Goal: Check status: Check status

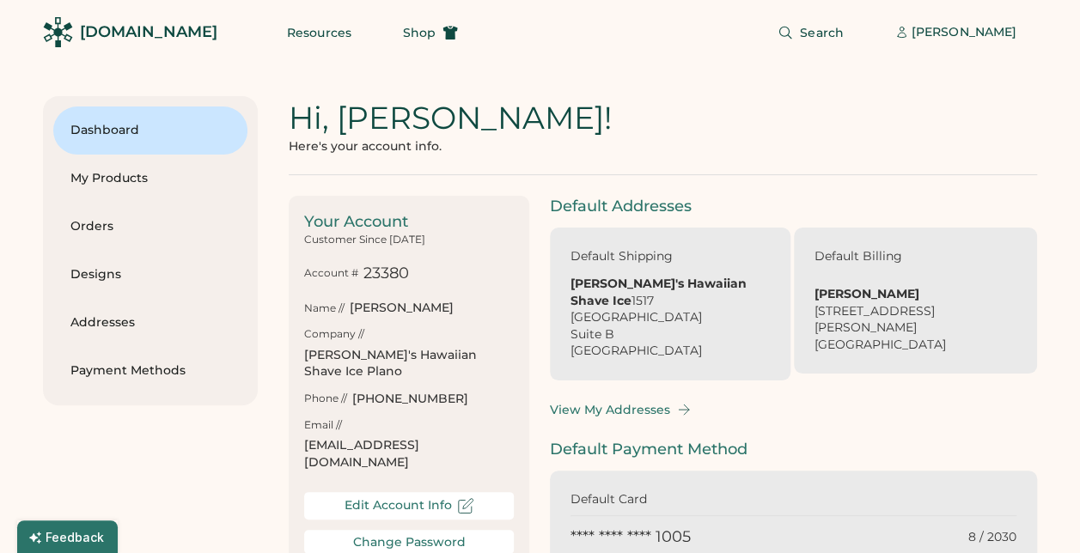
scroll to position [0, 15]
type input "******"
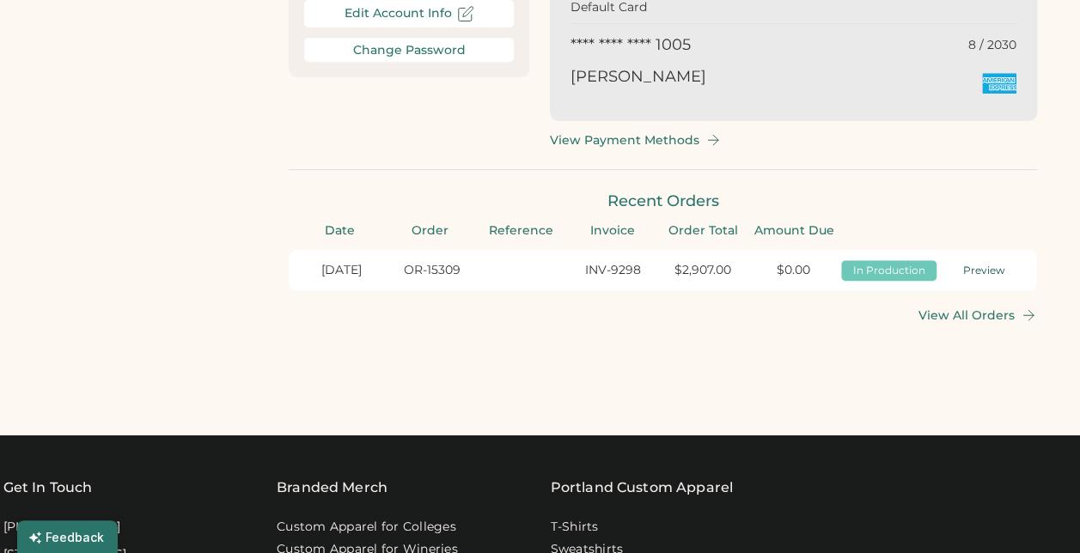
click at [867, 268] on div "In Production" at bounding box center [888, 271] width 85 height 15
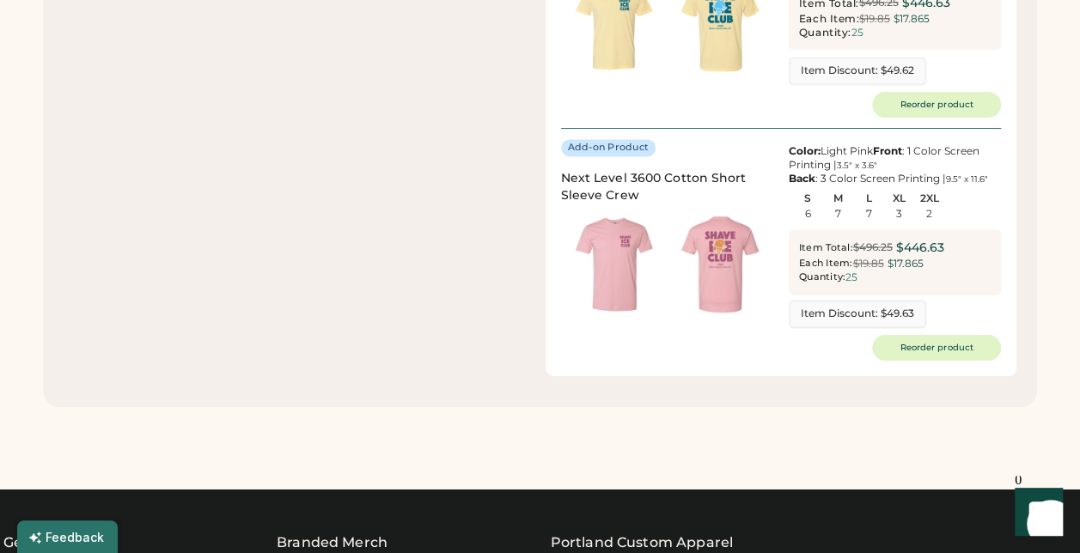
scroll to position [1289, 0]
